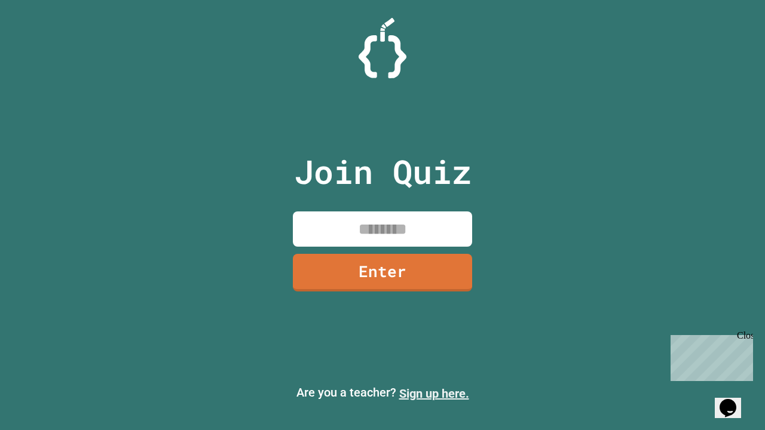
click at [434, 394] on link "Sign up here." at bounding box center [434, 394] width 70 height 14
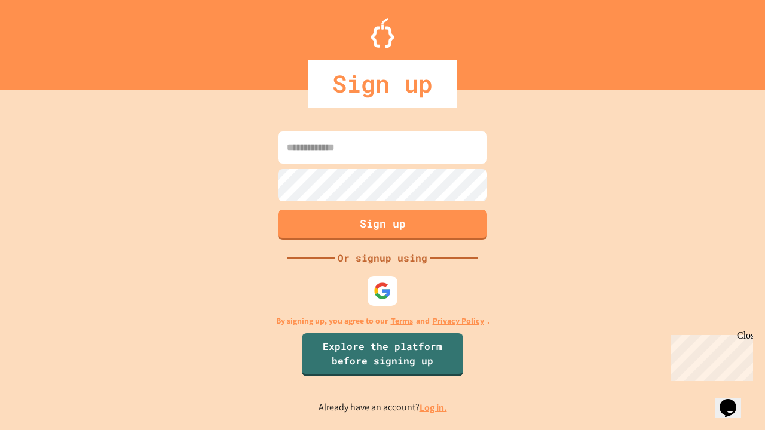
click at [434, 408] on link "Log in." at bounding box center [433, 408] width 27 height 13
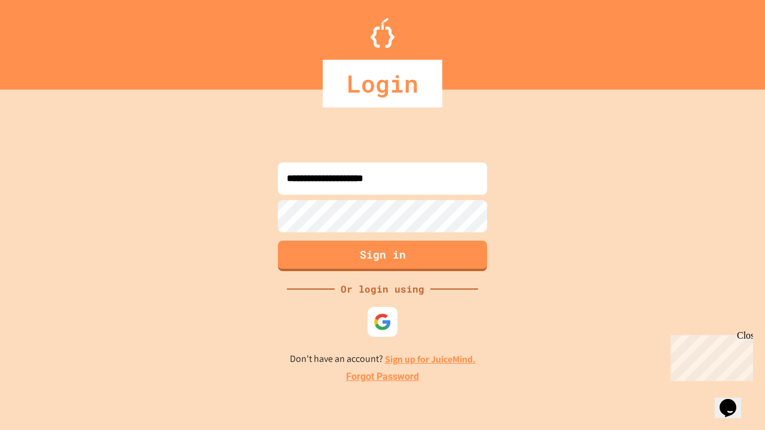
type input "**********"
